Goal: Information Seeking & Learning: Learn about a topic

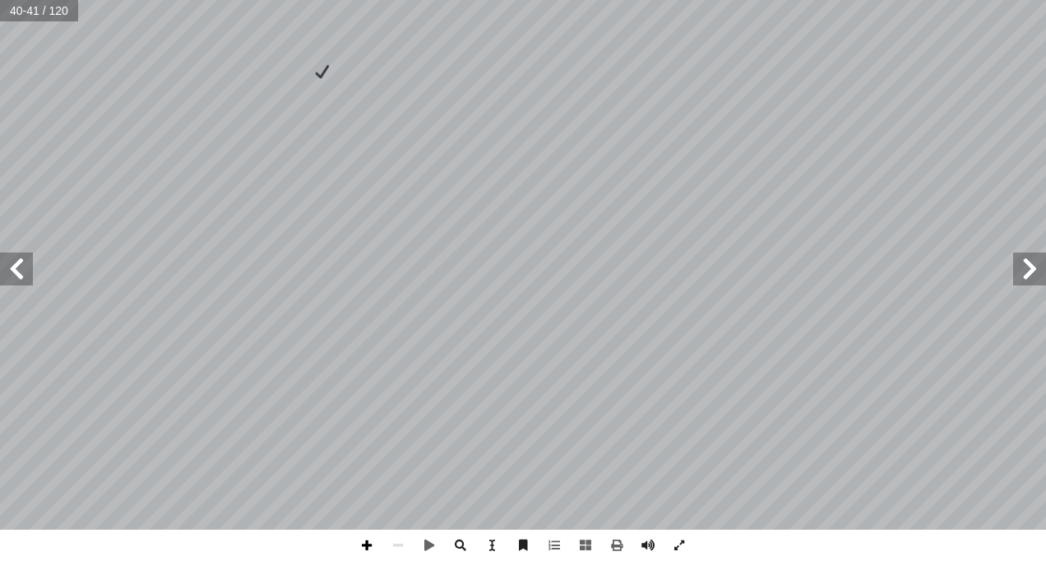
click at [369, 546] on span at bounding box center [366, 544] width 31 height 31
click at [367, 538] on span at bounding box center [366, 544] width 31 height 31
click at [394, 544] on span at bounding box center [397, 544] width 31 height 31
click at [565, 453] on div "3 ٨ جملة أ ا قر أ ا و  و أ ا  ة َ شار إ ا ع َ ض أ ا ة و َ ع جمو َ م ِّ ل ُ ر …" at bounding box center [523, 280] width 1046 height 561
